Goal: Go to known website: Access a specific website the user already knows

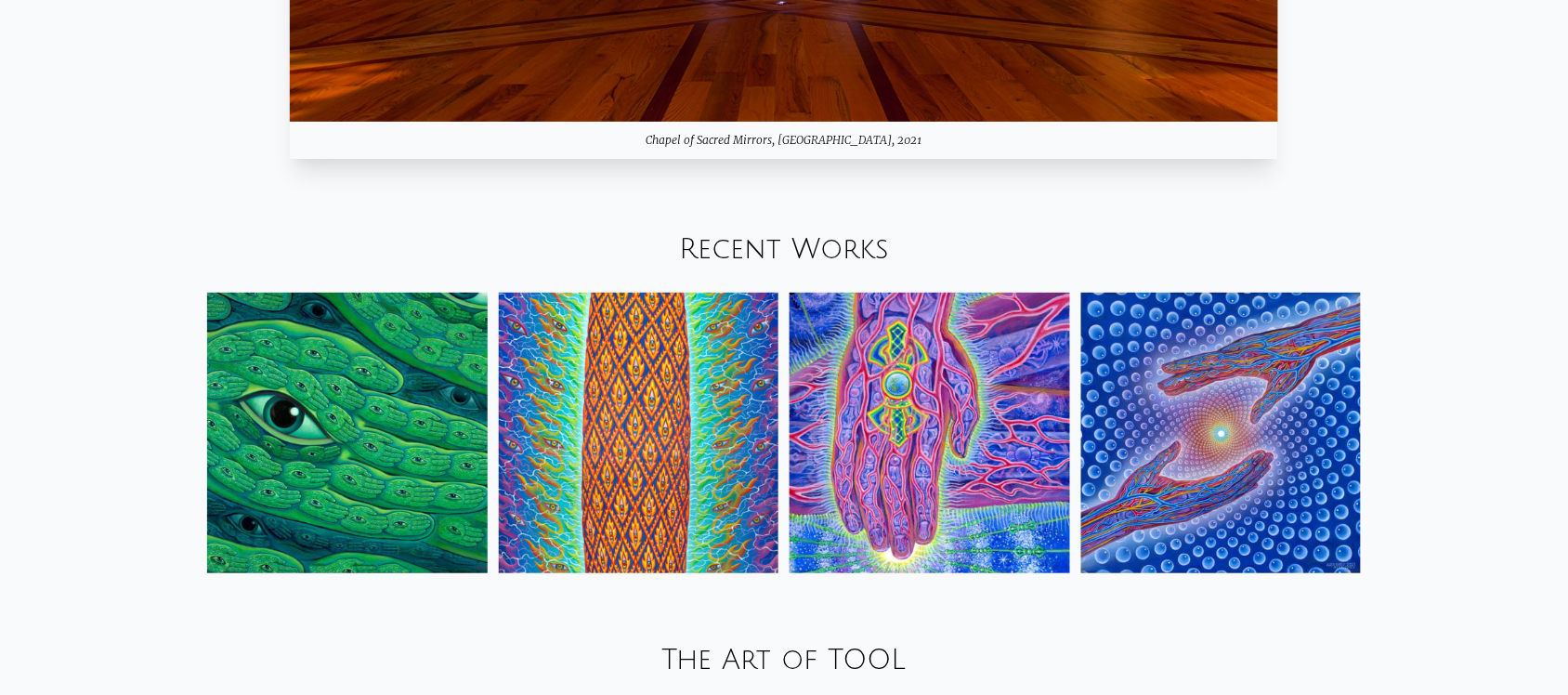
scroll to position [2176, 0]
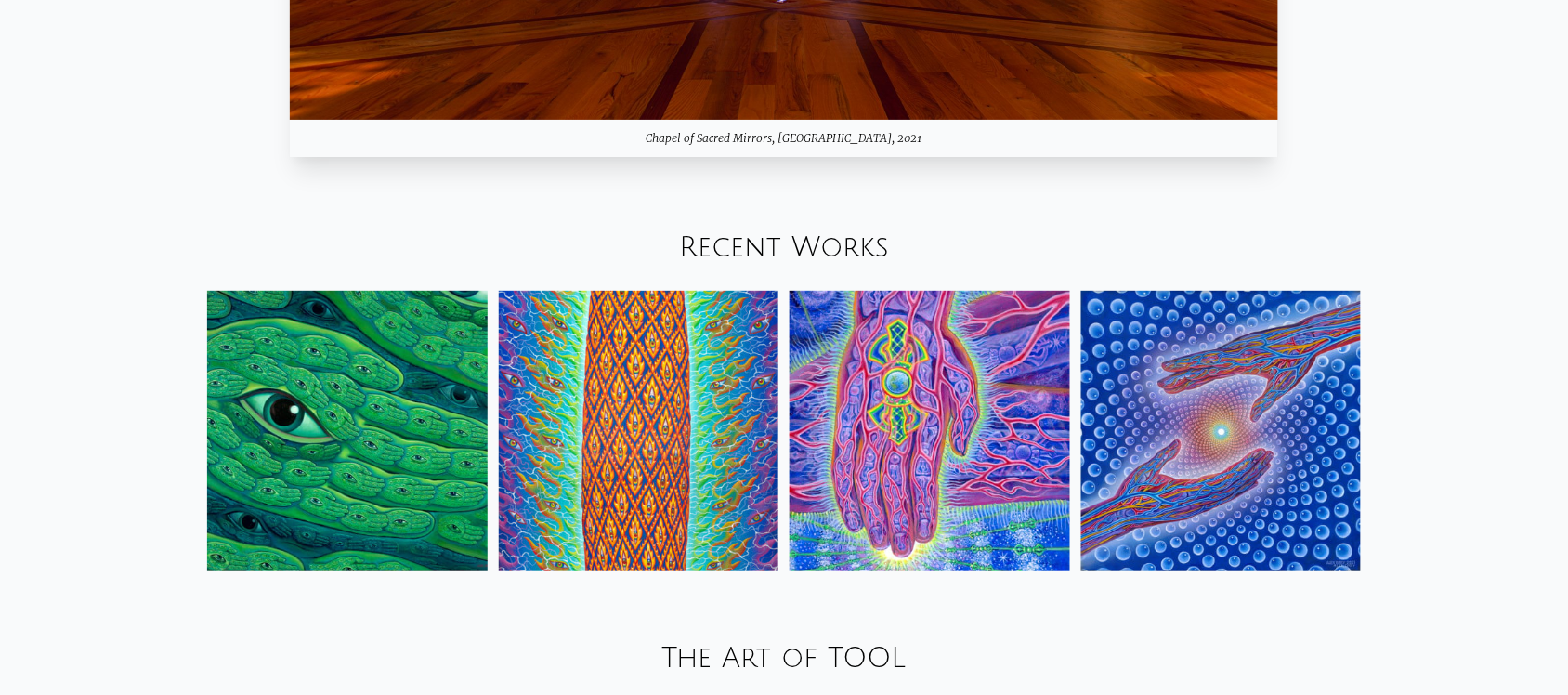
click at [1222, 451] on img at bounding box center [1222, 431] width 280 height 280
